Goal: Use online tool/utility: Utilize a website feature to perform a specific function

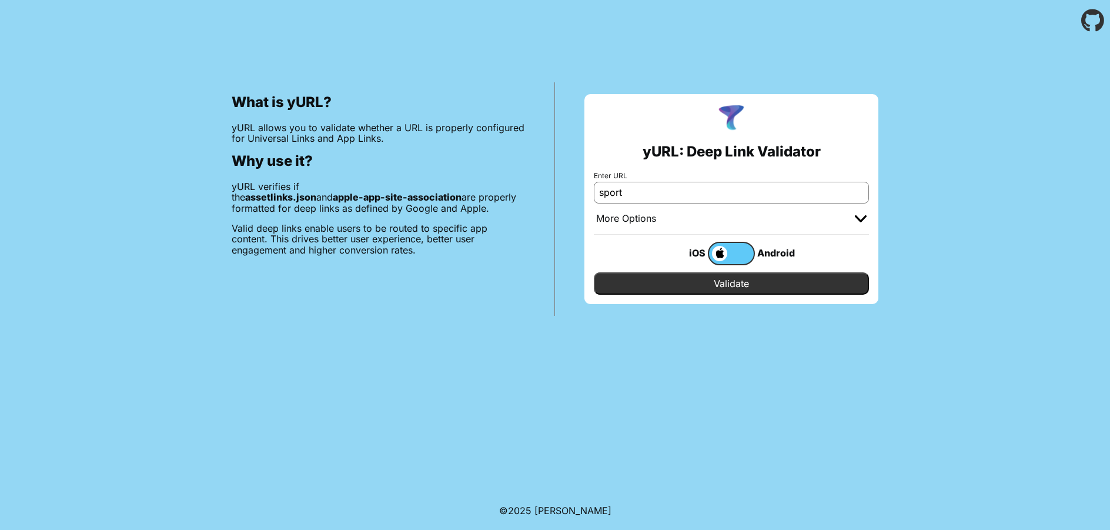
type input "sporty"
click at [768, 192] on input "Enter URL" at bounding box center [731, 192] width 275 height 21
paste input "[URL][DOMAIN_NAME]"
type input "[URL][DOMAIN_NAME]"
click at [737, 280] on input "Validate" at bounding box center [731, 283] width 275 height 22
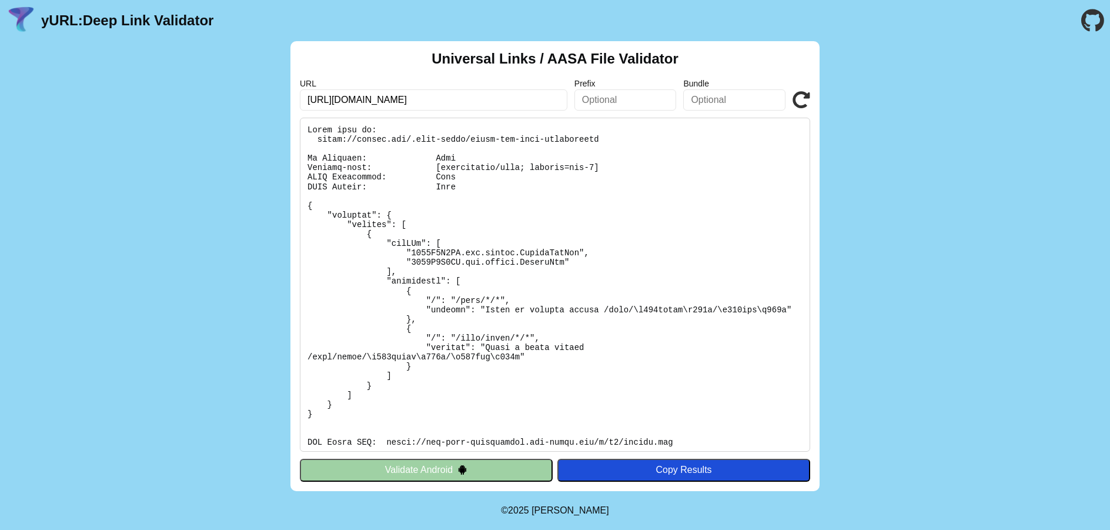
click at [626, 99] on input "text" at bounding box center [625, 99] width 102 height 21
click at [696, 97] on input "text" at bounding box center [734, 99] width 102 height 21
click at [435, 248] on pre at bounding box center [555, 285] width 510 height 334
click at [459, 246] on pre at bounding box center [555, 285] width 510 height 334
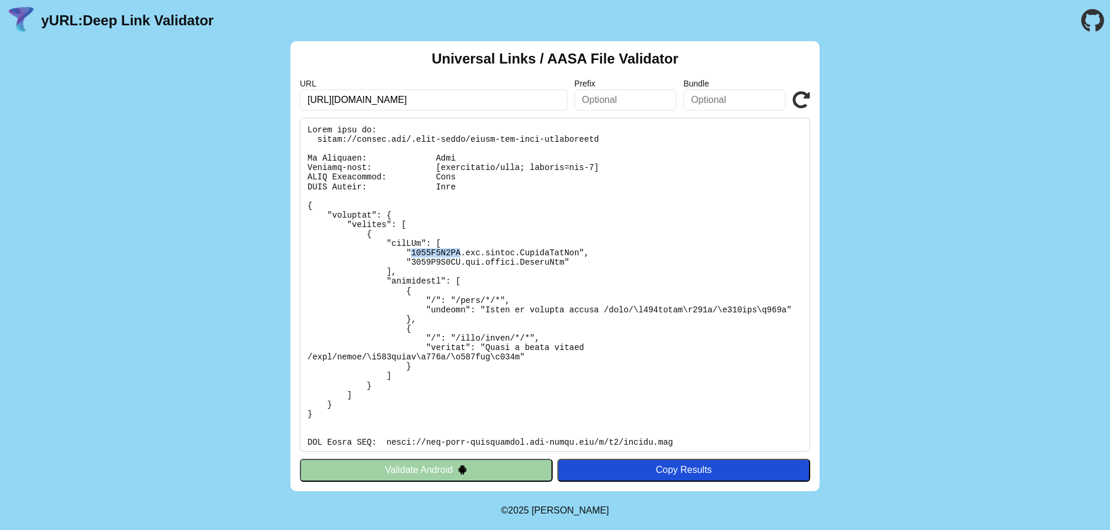
drag, startPoint x: 462, startPoint y: 249, endPoint x: 410, endPoint y: 252, distance: 51.9
click at [410, 252] on pre at bounding box center [555, 285] width 510 height 334
copy pre "7423W9V4WF"
click at [600, 102] on input "text" at bounding box center [625, 99] width 102 height 21
paste input "7423W9V4WF"
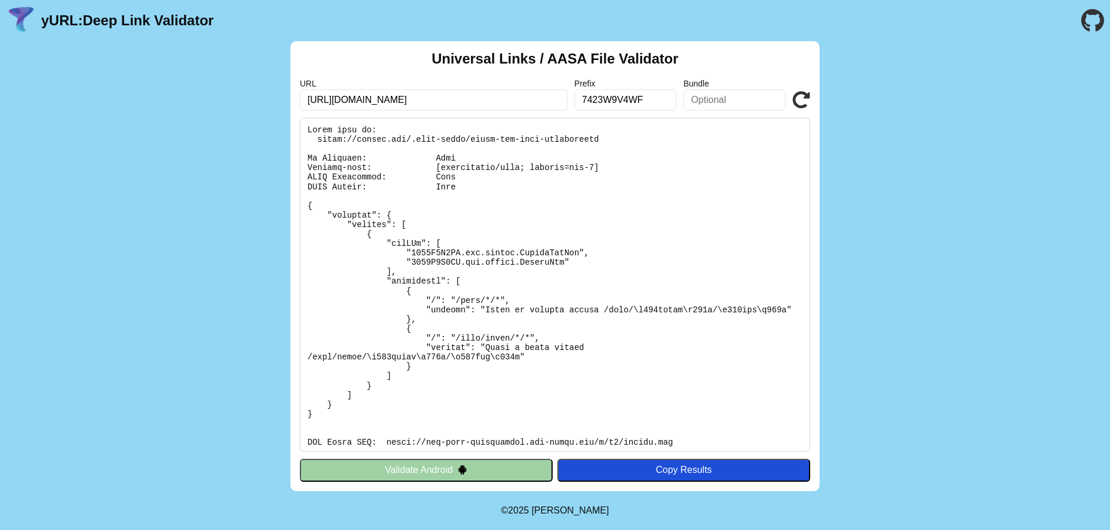
type input "7423W9V4WF"
drag, startPoint x: 464, startPoint y: 251, endPoint x: 577, endPoint y: 249, distance: 112.9
click at [577, 249] on pre at bounding box center [555, 285] width 510 height 334
drag, startPoint x: 577, startPoint y: 250, endPoint x: 484, endPoint y: 251, distance: 92.9
click at [484, 251] on pre at bounding box center [555, 285] width 510 height 334
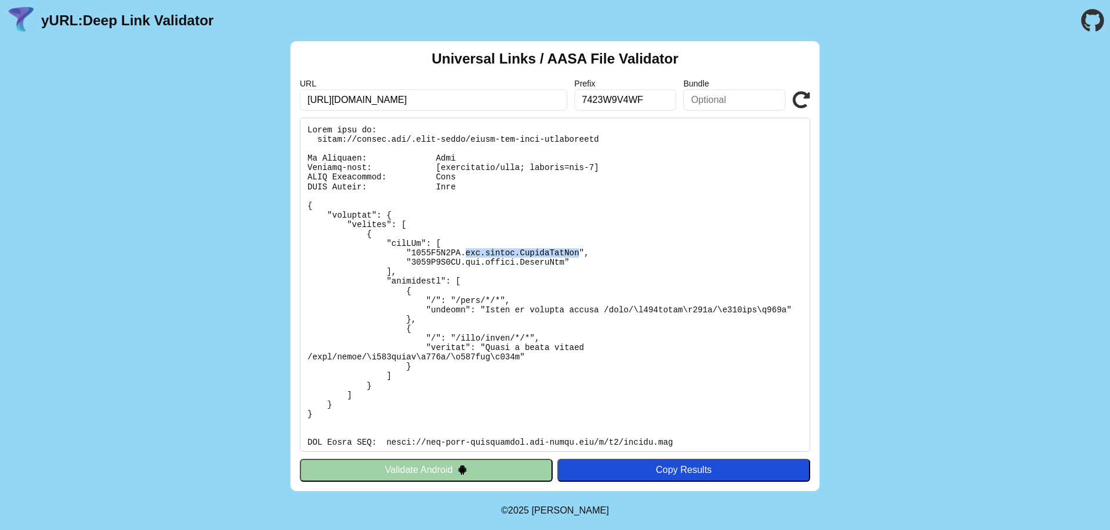
drag, startPoint x: 465, startPoint y: 252, endPoint x: 579, endPoint y: 250, distance: 114.1
click at [579, 250] on pre at bounding box center [555, 285] width 510 height 334
copy pre "com.sporty.SportyDotCom"
click at [696, 105] on input "text" at bounding box center [734, 99] width 102 height 21
paste input "com.sporty.SportyDotCom"
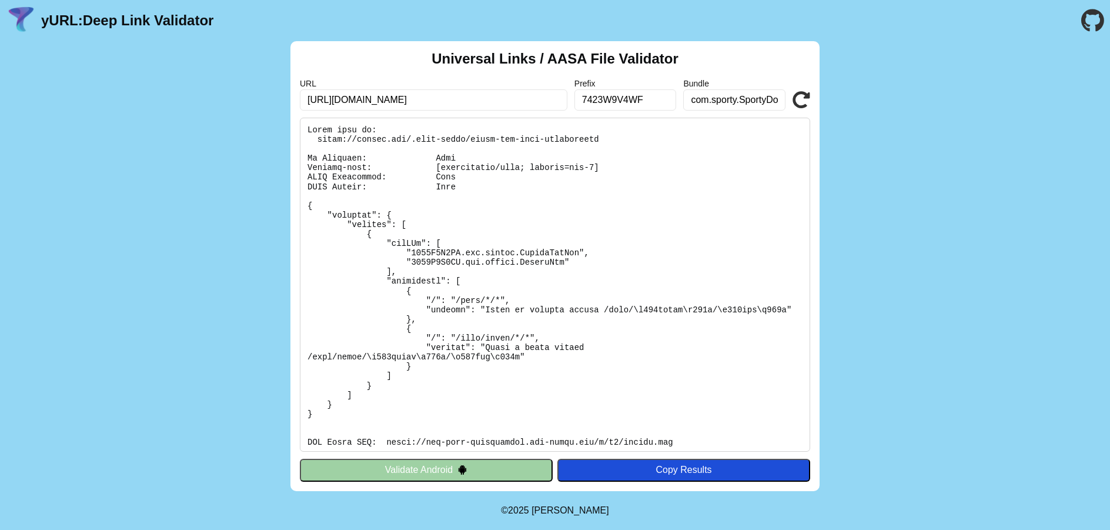
type input "com.sporty.SportyDotCom"
click at [800, 103] on icon at bounding box center [802, 100] width 18 height 18
